Goal: Task Accomplishment & Management: Complete application form

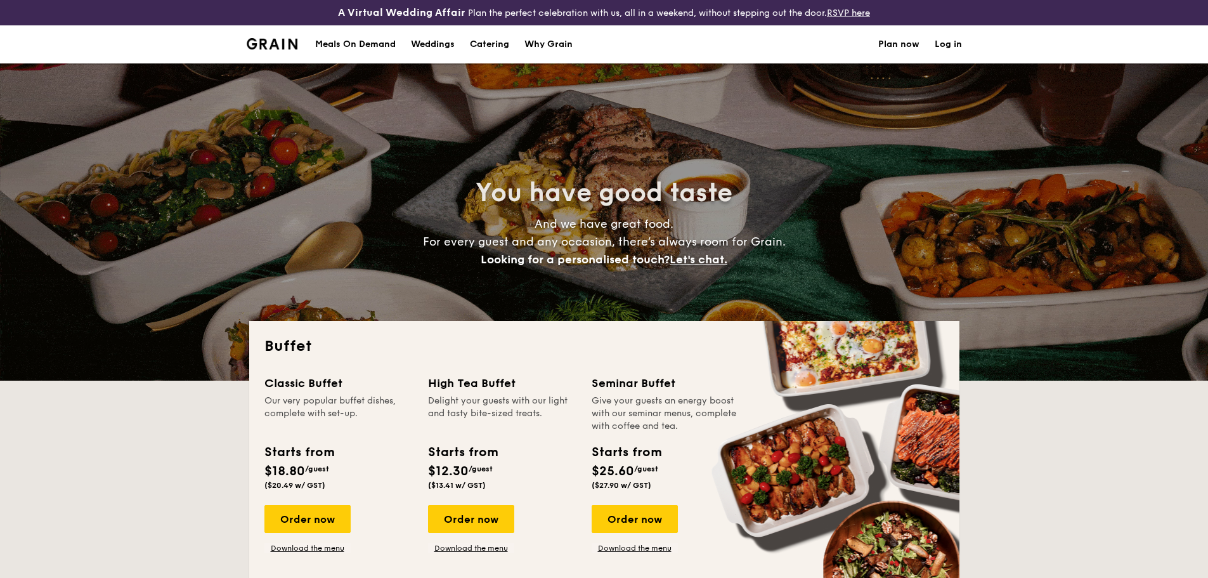
select select
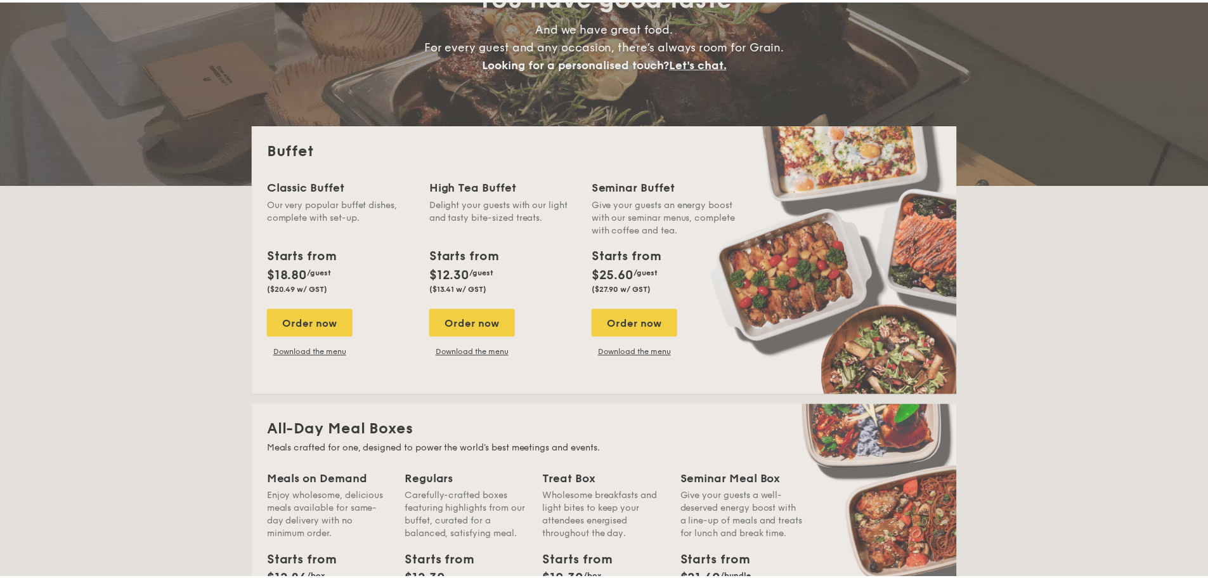
scroll to position [380, 0]
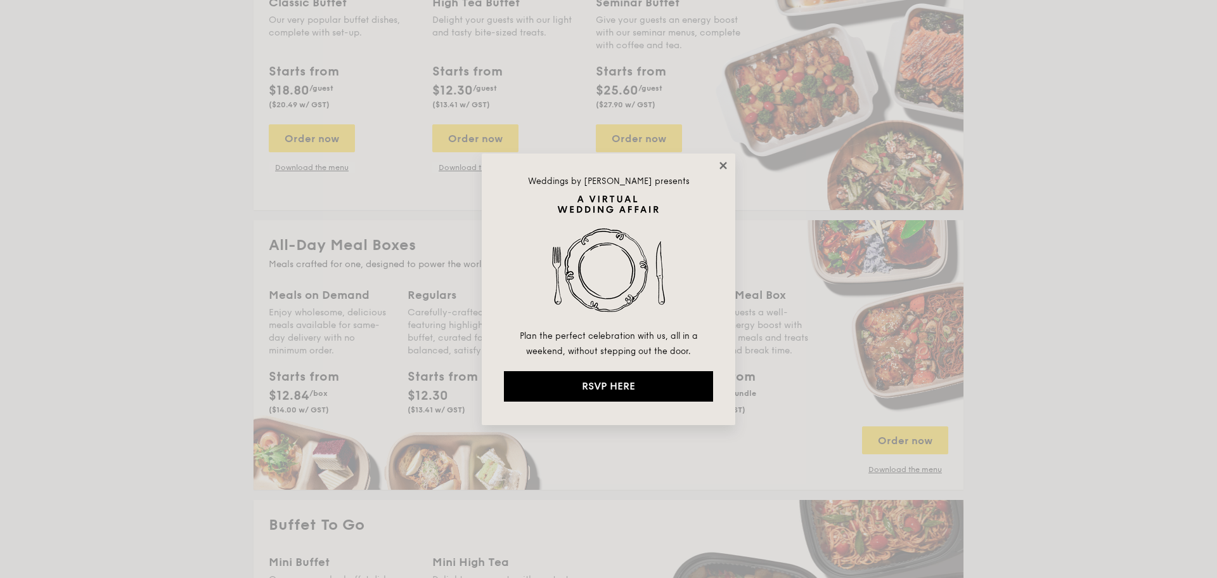
click at [723, 164] on icon at bounding box center [723, 165] width 11 height 11
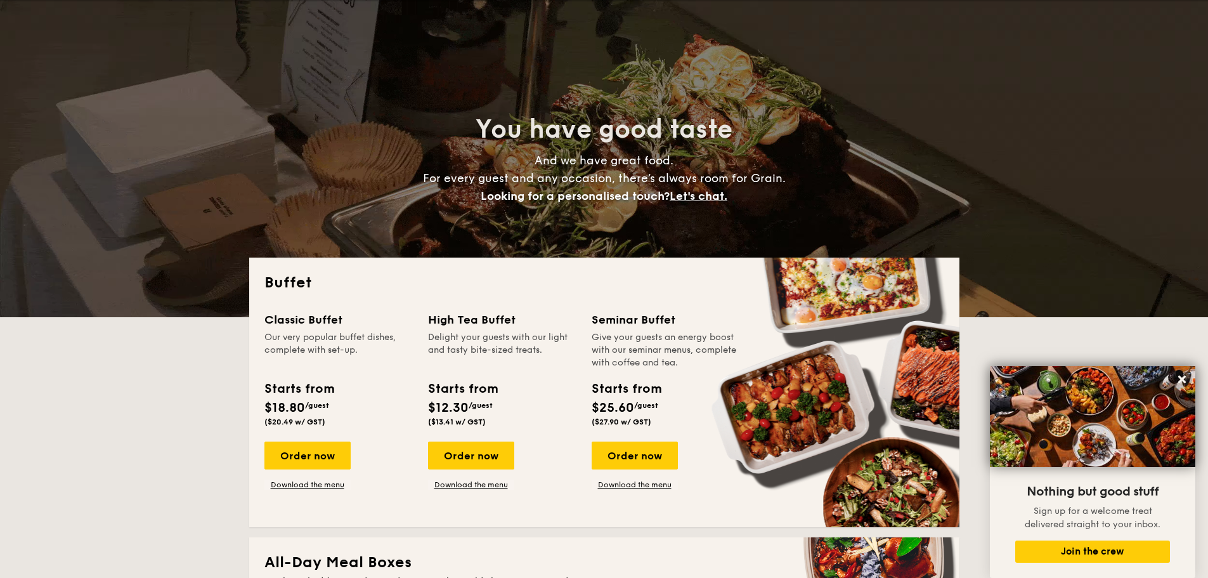
scroll to position [0, 0]
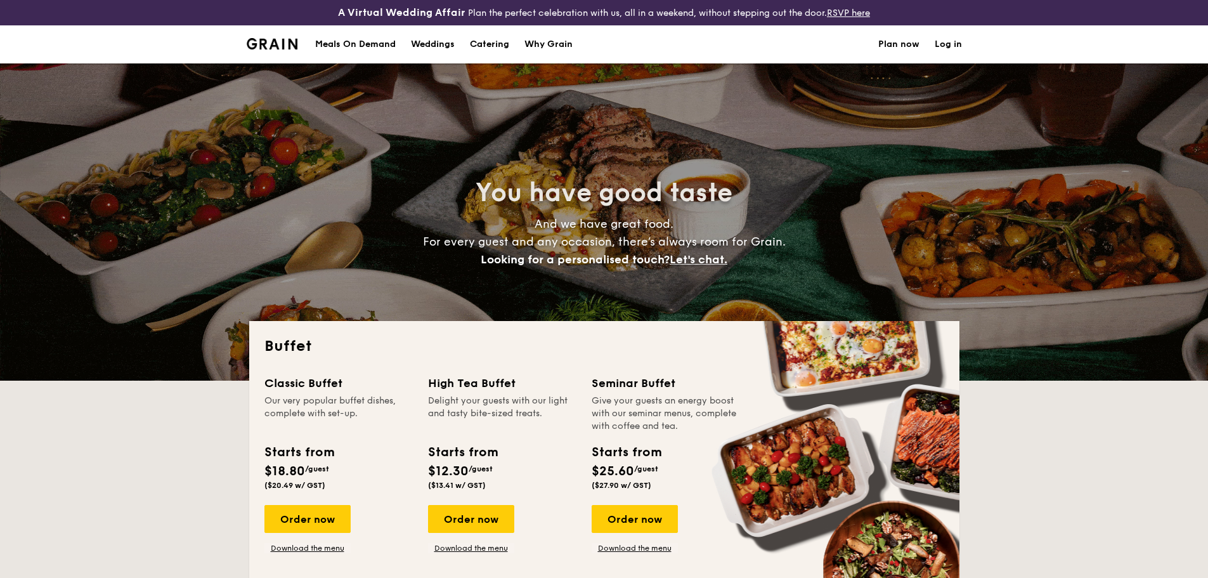
select select
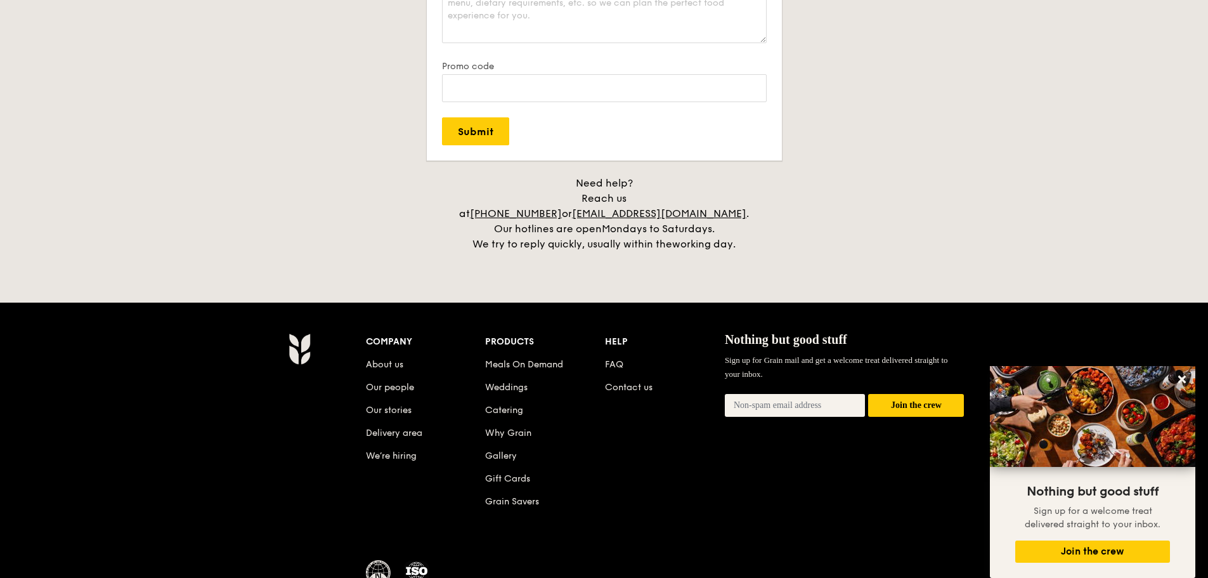
scroll to position [2629, 0]
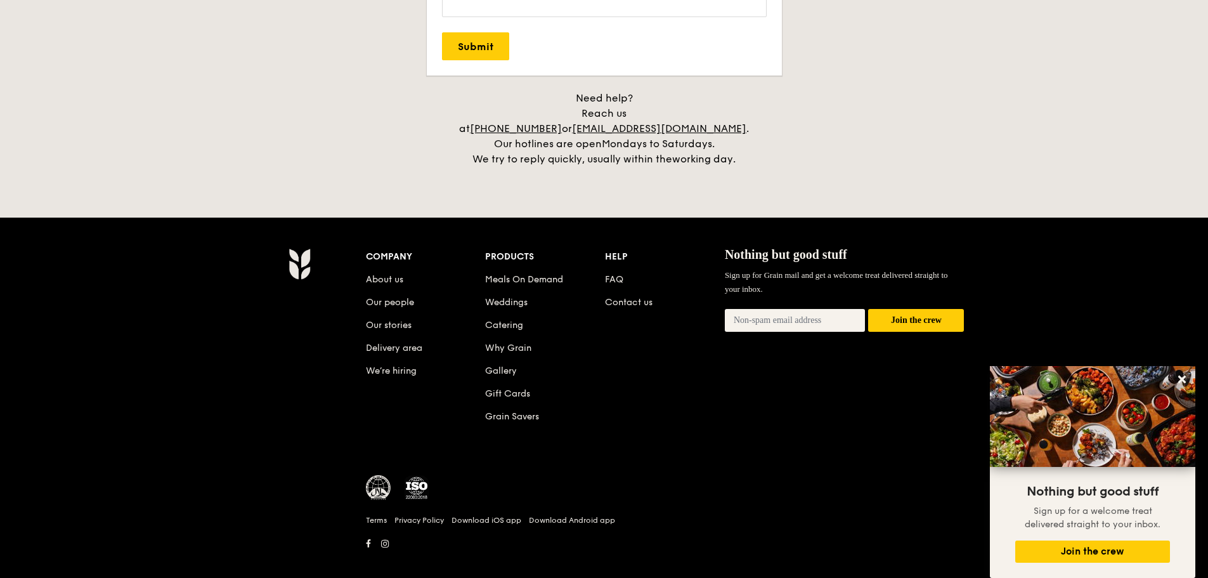
click at [637, 266] on li "FAQ" at bounding box center [665, 277] width 120 height 23
click at [625, 266] on li "FAQ" at bounding box center [665, 277] width 120 height 23
click at [614, 274] on link "FAQ" at bounding box center [614, 279] width 18 height 11
